Goal: Transaction & Acquisition: Book appointment/travel/reservation

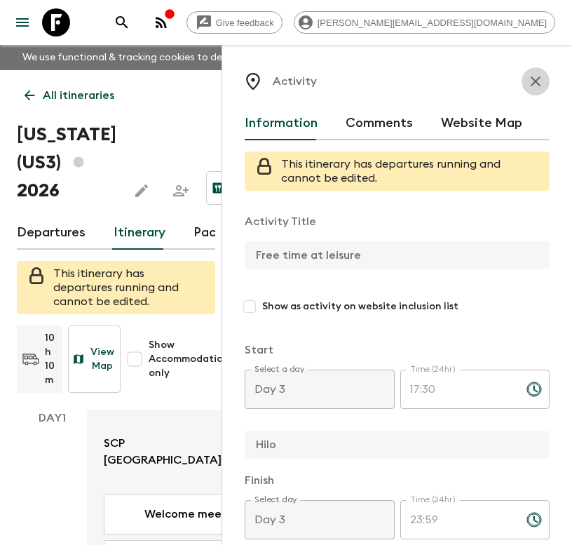
click at [526, 71] on button "button" at bounding box center [536, 81] width 28 height 28
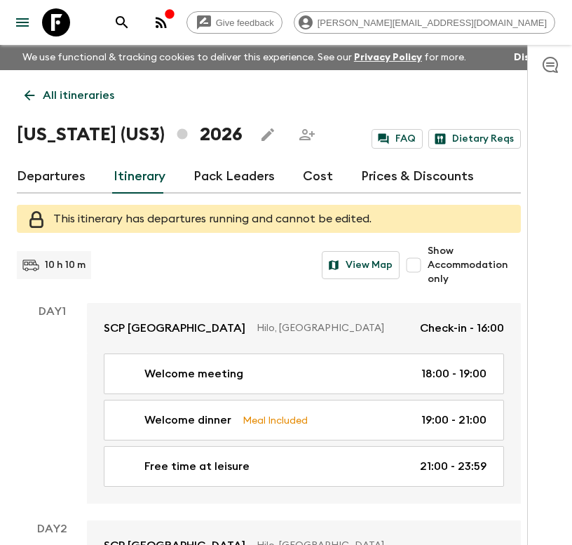
click at [46, 25] on icon at bounding box center [56, 22] width 28 height 28
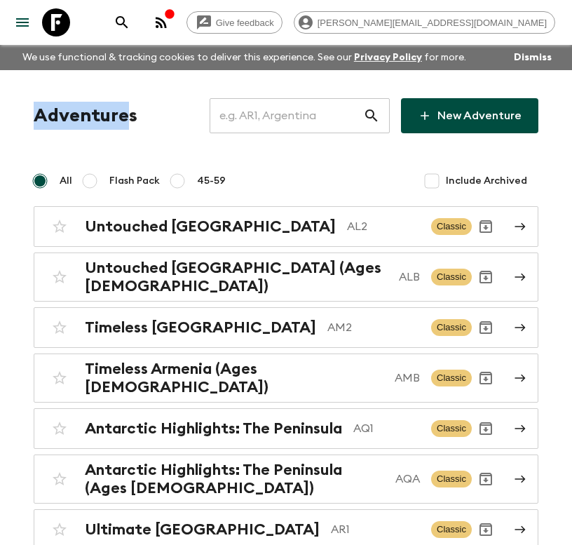
drag, startPoint x: 127, startPoint y: 119, endPoint x: 19, endPoint y: 116, distance: 108.0
copy h1 "Adventure"
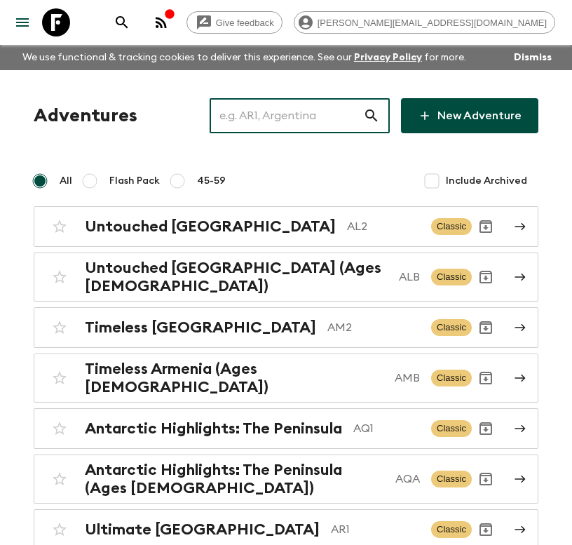
click at [269, 115] on input "text" at bounding box center [287, 115] width 154 height 39
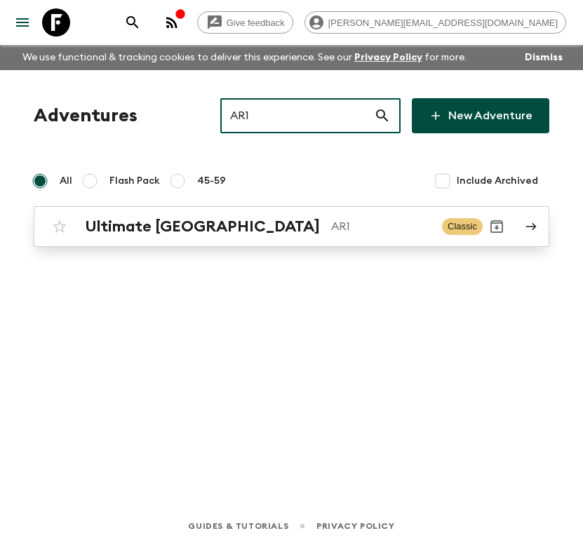
type input "AR1"
click at [211, 229] on h2 "Ultimate [GEOGRAPHIC_DATA]" at bounding box center [202, 226] width 235 height 18
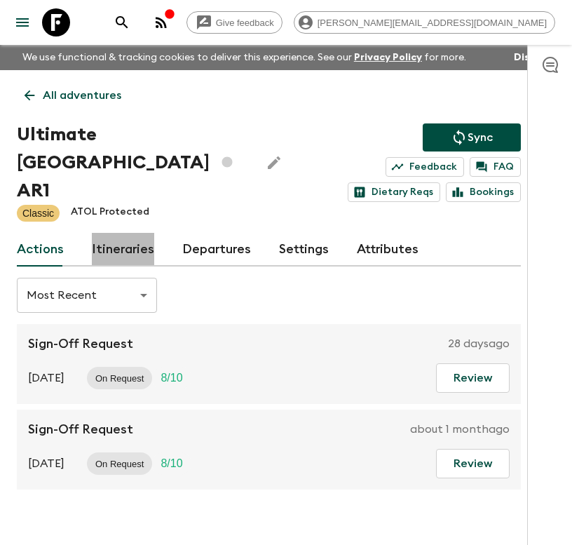
click at [123, 248] on link "Itineraries" at bounding box center [123, 250] width 62 height 34
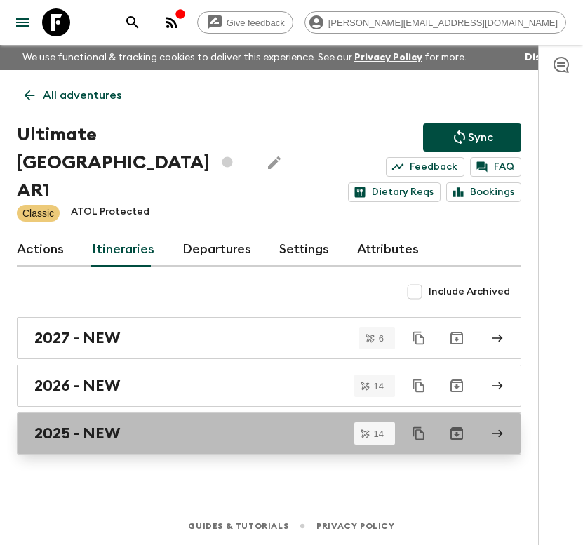
click at [100, 427] on h2 "2025 - NEW" at bounding box center [77, 433] width 86 height 18
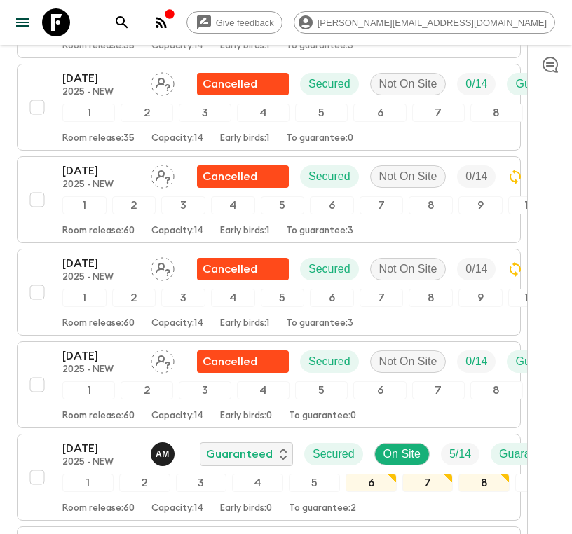
scroll to position [1014, 0]
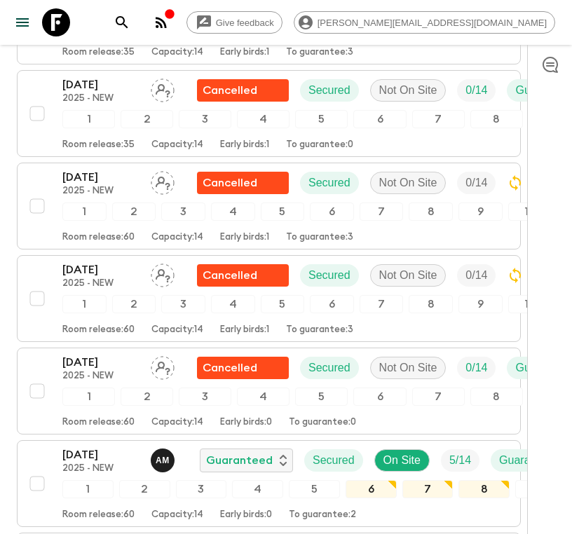
click at [63, 27] on icon at bounding box center [56, 22] width 28 height 28
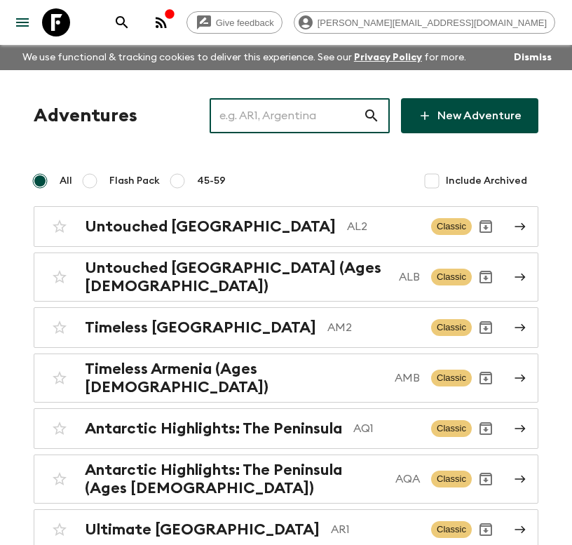
click at [314, 114] on input "text" at bounding box center [287, 115] width 154 height 39
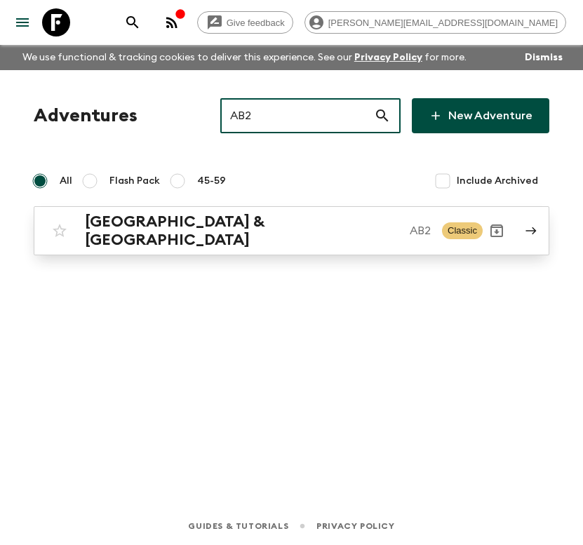
type input "AB2"
click at [410, 222] on p "AB2" at bounding box center [420, 230] width 21 height 17
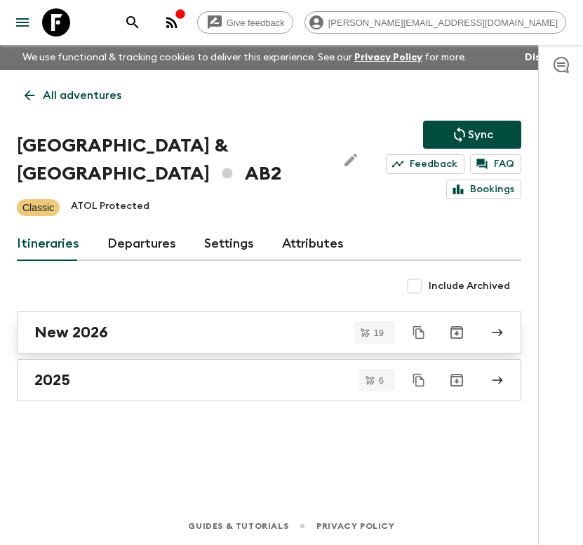
click at [105, 323] on h2 "New 2026" at bounding box center [71, 332] width 74 height 18
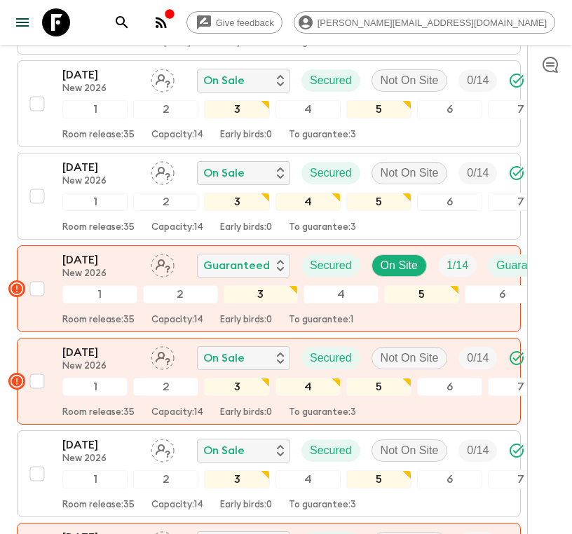
scroll to position [1690, 0]
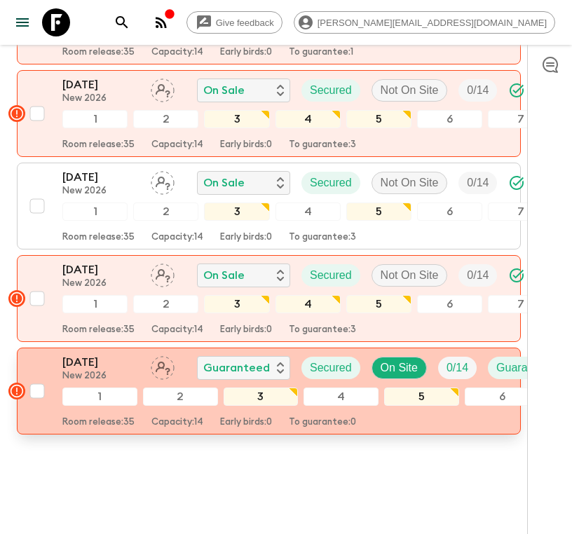
click at [114, 354] on p "[DATE]" at bounding box center [100, 362] width 77 height 17
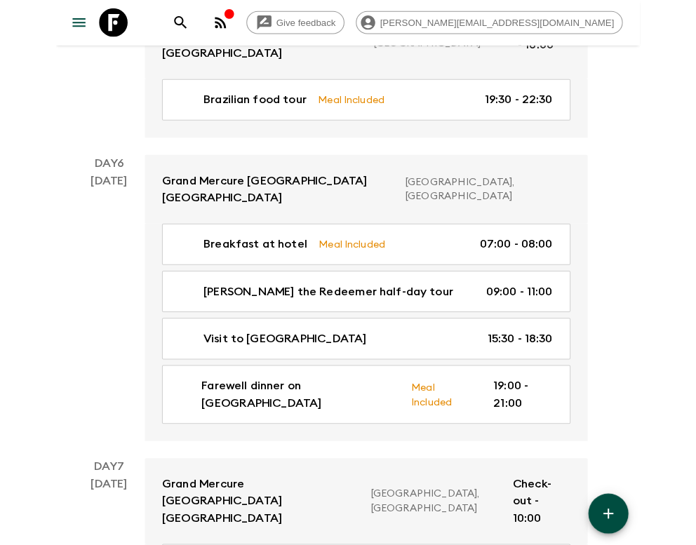
scroll to position [2052, 0]
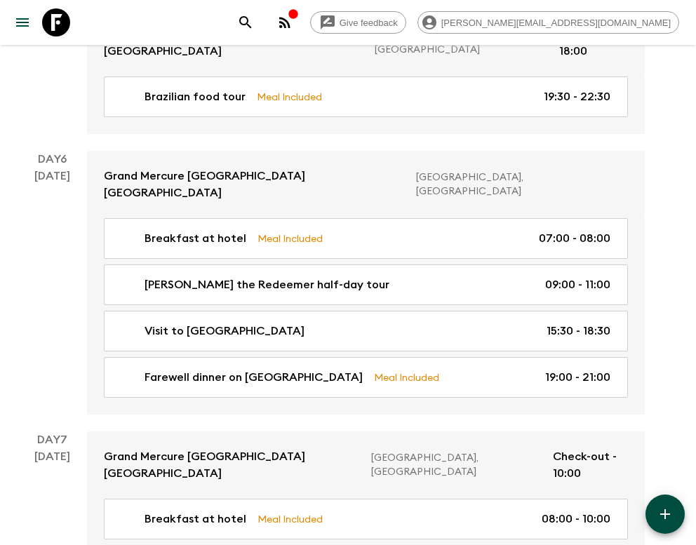
click at [43, 29] on icon at bounding box center [56, 22] width 28 height 28
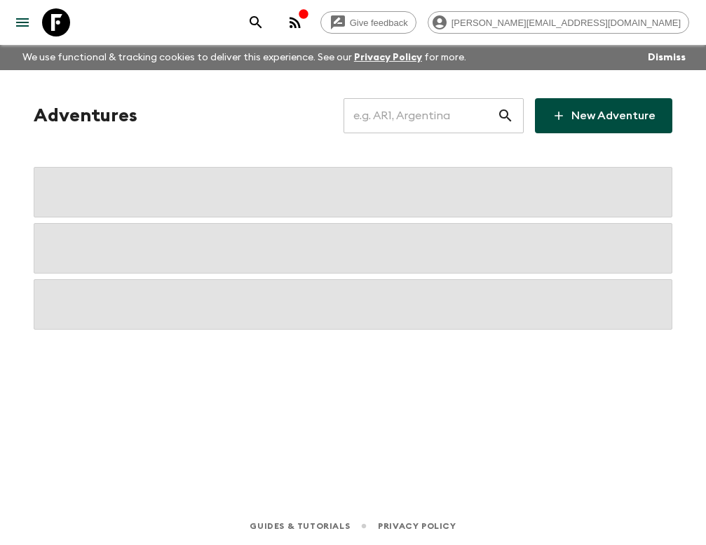
click at [417, 112] on input "text" at bounding box center [421, 115] width 154 height 39
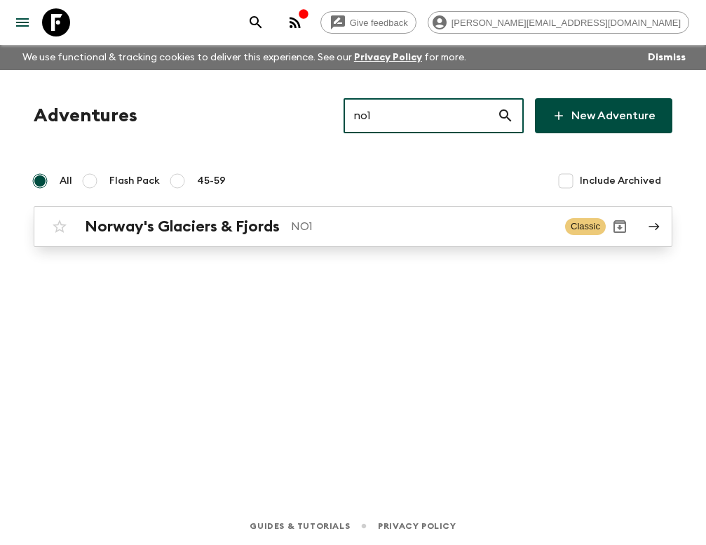
type input "no1"
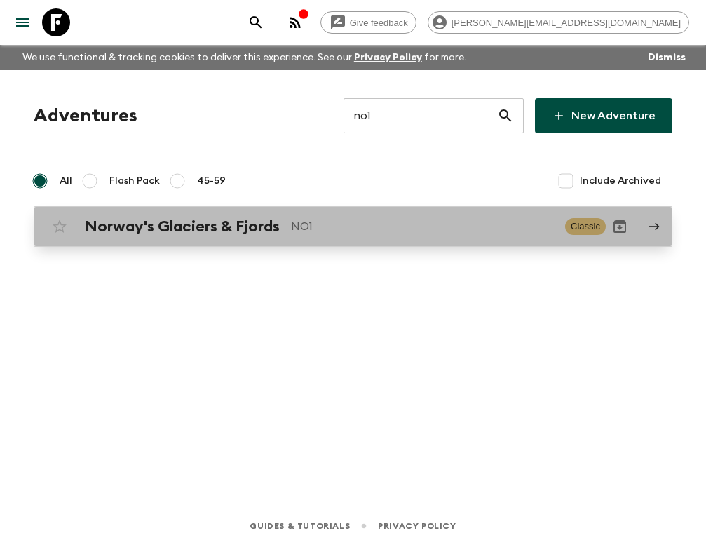
click at [273, 224] on h2 "Norway's Glaciers & Fjords" at bounding box center [182, 226] width 195 height 18
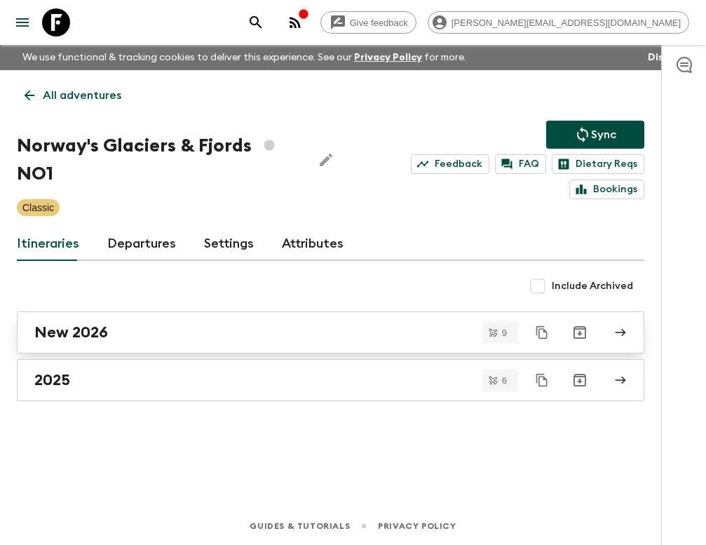
click at [121, 337] on div "New 2026" at bounding box center [317, 332] width 566 height 18
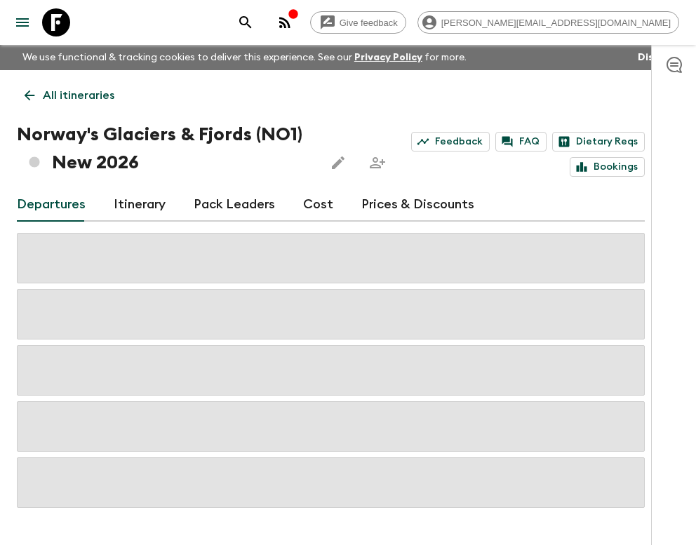
click at [304, 199] on link "Cost" at bounding box center [318, 205] width 30 height 34
